Goal: Information Seeking & Learning: Understand process/instructions

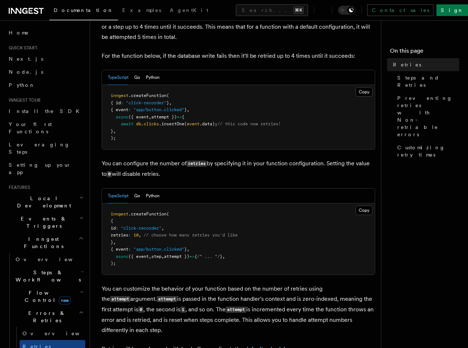
scroll to position [67, 0]
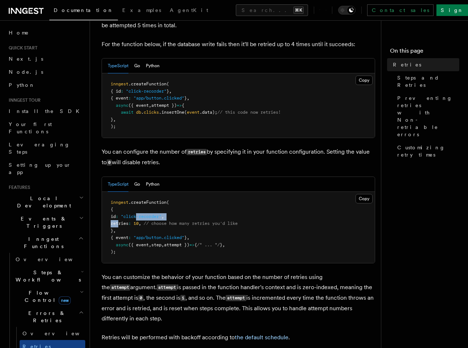
drag, startPoint x: 119, startPoint y: 212, endPoint x: 148, endPoint y: 209, distance: 29.2
click at [148, 209] on pre "inngest .createFunction ( { id : "click-recorder" , retries : 10 , // choose ho…" at bounding box center [238, 227] width 273 height 71
click at [167, 216] on pre "inngest .createFunction ( { id : "click-recorder" , retries : 10 , // choose ho…" at bounding box center [238, 227] width 273 height 71
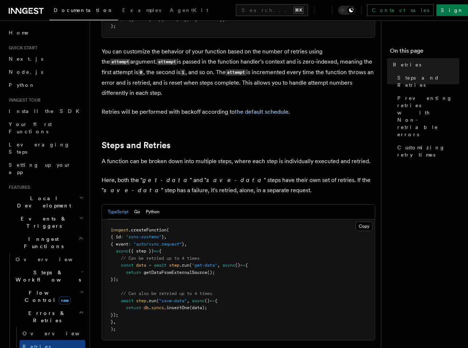
scroll to position [298, 0]
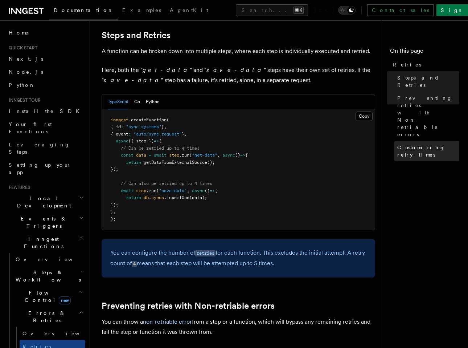
click at [437, 144] on span "Customizing retry times" at bounding box center [428, 151] width 62 height 15
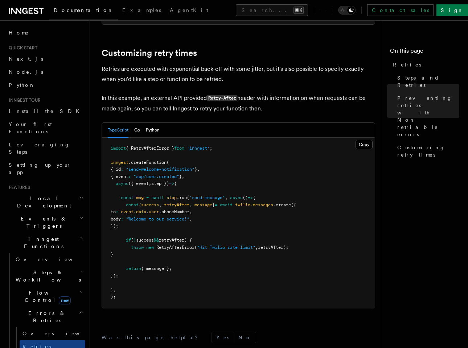
scroll to position [949, 0]
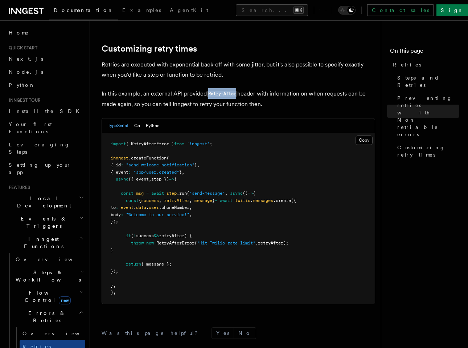
drag, startPoint x: 209, startPoint y: 87, endPoint x: 238, endPoint y: 87, distance: 28.7
click at [238, 89] on p "In this example, an external API provided Retry-After header with information o…" at bounding box center [239, 99] width 274 height 21
click at [270, 92] on p "In this example, an external API provided Retry-After header with information o…" at bounding box center [239, 99] width 274 height 21
drag, startPoint x: 268, startPoint y: 93, endPoint x: 258, endPoint y: 85, distance: 13.1
click at [258, 89] on p "In this example, an external API provided Retry-After header with information o…" at bounding box center [239, 99] width 274 height 21
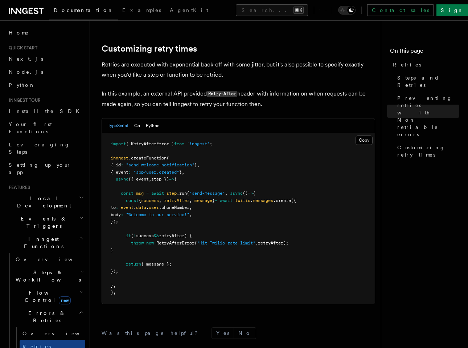
click at [258, 89] on p "In this example, an external API provided Retry-After header with information o…" at bounding box center [239, 99] width 274 height 21
drag, startPoint x: 267, startPoint y: 94, endPoint x: 252, endPoint y: 85, distance: 17.4
click at [252, 89] on p "In this example, an external API provided Retry-After header with information o…" at bounding box center [239, 99] width 274 height 21
click at [254, 89] on p "In this example, an external API provided Retry-After header with information o…" at bounding box center [239, 99] width 274 height 21
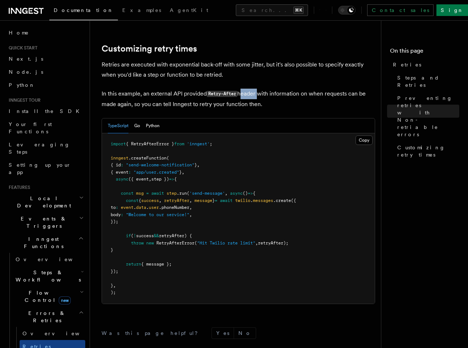
click at [254, 89] on p "In this example, an external API provided Retry-After header with information o…" at bounding box center [239, 99] width 274 height 21
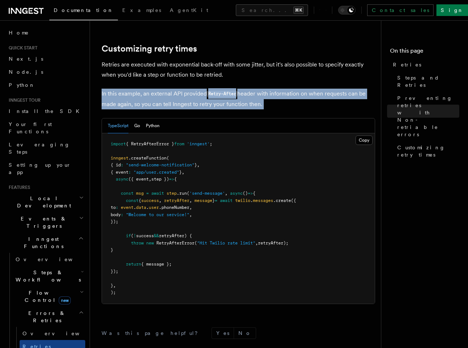
click at [254, 89] on p "In this example, an external API provided Retry-After header with information o…" at bounding box center [239, 99] width 274 height 21
click at [270, 96] on p "In this example, an external API provided Retry-After header with information o…" at bounding box center [239, 99] width 274 height 21
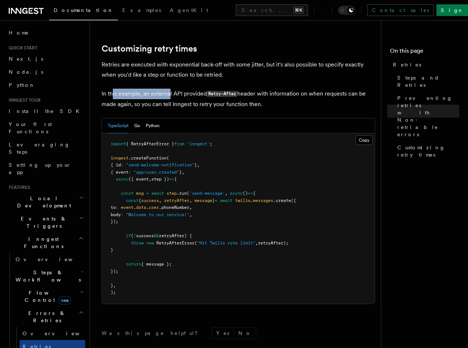
drag, startPoint x: 144, startPoint y: 87, endPoint x: 169, endPoint y: 88, distance: 24.3
click at [169, 89] on p "In this example, an external API provided Retry-After header with information o…" at bounding box center [239, 99] width 274 height 21
click at [186, 89] on p "In this example, an external API provided Retry-After header with information o…" at bounding box center [239, 99] width 274 height 21
drag, startPoint x: 180, startPoint y: 85, endPoint x: 195, endPoint y: 85, distance: 14.9
click at [195, 89] on p "In this example, an external API provided Retry-After header with information o…" at bounding box center [239, 99] width 274 height 21
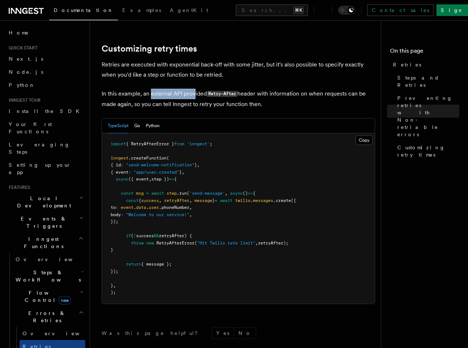
drag, startPoint x: 195, startPoint y: 85, endPoint x: 213, endPoint y: 85, distance: 17.8
click at [195, 89] on p "In this example, an external API provided Retry-After header with information o…" at bounding box center [239, 99] width 274 height 21
drag, startPoint x: 210, startPoint y: 86, endPoint x: 241, endPoint y: 87, distance: 30.5
click at [241, 89] on p "In this example, an external API provided Retry-After header with information o…" at bounding box center [239, 99] width 274 height 21
click at [263, 89] on p "In this example, an external API provided Retry-After header with information o…" at bounding box center [239, 99] width 274 height 21
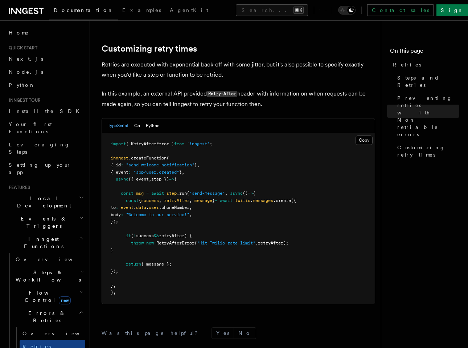
drag, startPoint x: 263, startPoint y: 87, endPoint x: 257, endPoint y: 83, distance: 7.0
click at [257, 89] on p "In this example, an external API provided Retry-After header with information o…" at bounding box center [239, 99] width 274 height 21
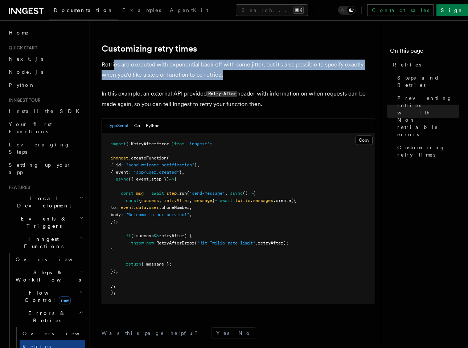
drag, startPoint x: 231, startPoint y: 63, endPoint x: 115, endPoint y: 55, distance: 116.0
click at [113, 59] on p "Retries are executed with exponential back-off with some jitter, but it's also …" at bounding box center [239, 69] width 274 height 20
click at [191, 64] on p "Retries are executed with exponential back-off with some jitter, but it's also …" at bounding box center [239, 69] width 274 height 20
drag, startPoint x: 216, startPoint y: 62, endPoint x: 182, endPoint y: 56, distance: 34.7
click at [182, 59] on p "Retries are executed with exponential back-off with some jitter, but it's also …" at bounding box center [239, 69] width 274 height 20
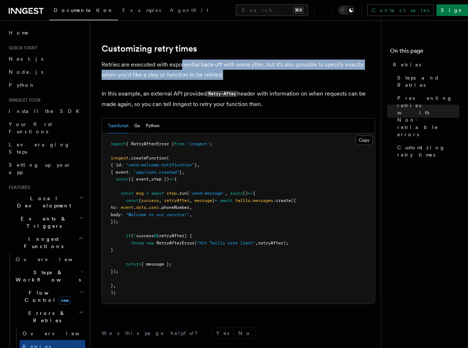
click at [182, 59] on p "Retries are executed with exponential back-off with some jitter, but it's also …" at bounding box center [239, 69] width 274 height 20
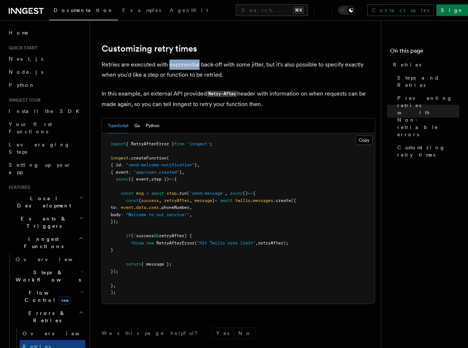
click at [182, 59] on p "Retries are executed with exponential back-off with some jitter, but it's also …" at bounding box center [239, 69] width 274 height 20
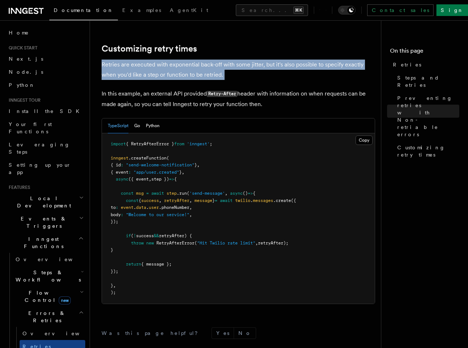
click at [182, 59] on p "Retries are executed with exponential back-off with some jitter, but it's also …" at bounding box center [239, 69] width 274 height 20
click at [229, 65] on p "Retries are executed with exponential back-off with some jitter, but it's also …" at bounding box center [239, 69] width 274 height 20
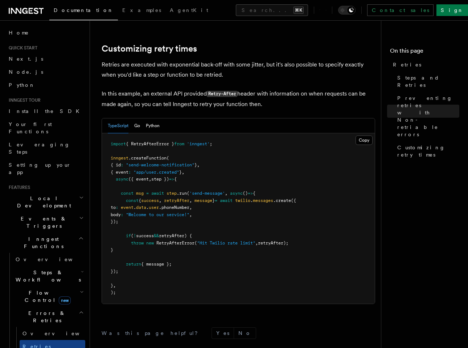
click at [251, 63] on p "Retries are executed with exponential back-off with some jitter, but it's also …" at bounding box center [239, 69] width 274 height 20
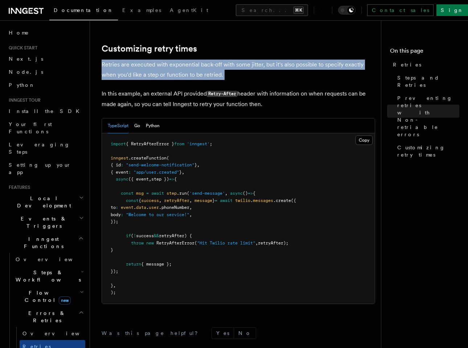
click at [251, 63] on p "Retries are executed with exponential back-off with some jitter, but it's also …" at bounding box center [239, 69] width 274 height 20
click at [271, 67] on p "Retries are executed with exponential back-off with some jitter, but it's also …" at bounding box center [239, 69] width 274 height 20
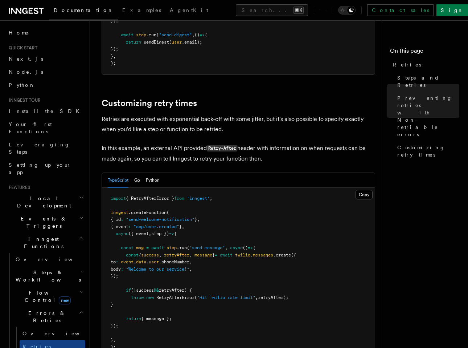
scroll to position [864, 0]
